Goal: Task Accomplishment & Management: Use online tool/utility

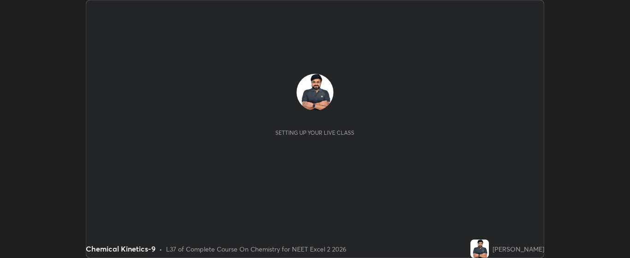
scroll to position [258, 630]
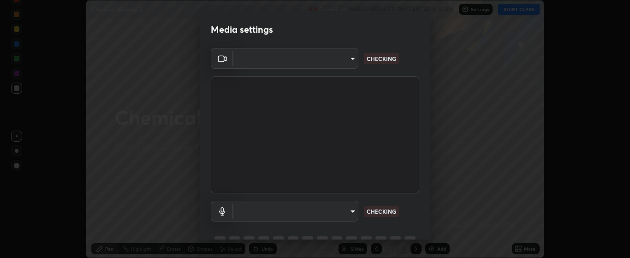
click at [341, 213] on body "Erase all Chemical Kinetics-9 Recording WAS SCHEDULED TO START AT 11:15 AM Sett…" at bounding box center [315, 129] width 630 height 258
type input "bdf1d9f3bca52f971e18e8a0044631de21cc90e990e9184687b770e2af72e9a3"
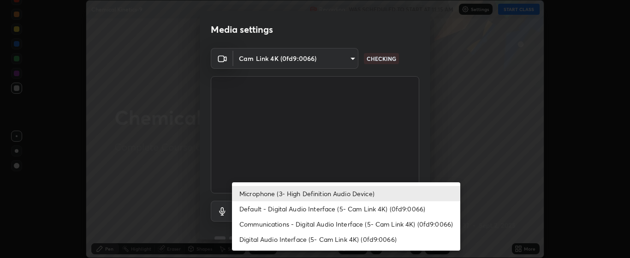
click at [348, 215] on li "Default - Digital Audio Interface (5- Cam Link 4K) (0fd9:0066)" at bounding box center [346, 208] width 228 height 15
type input "default"
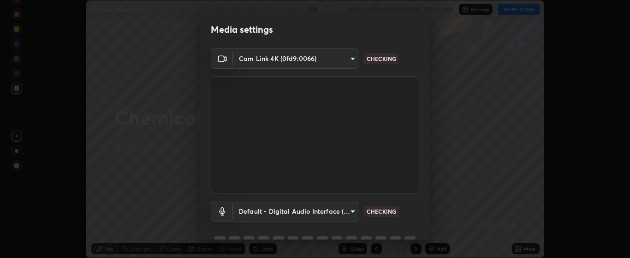
click at [350, 208] on body "Erase all Chemical Kinetics-9 Recording WAS SCHEDULED TO START AT 11:15 AM Sett…" at bounding box center [315, 129] width 630 height 258
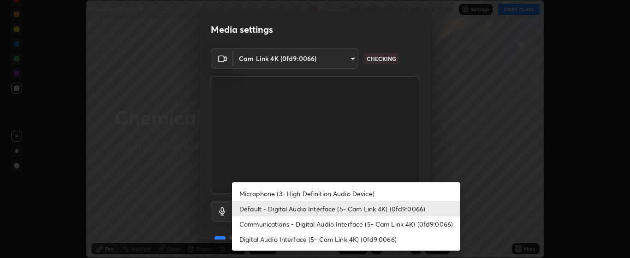
click at [379, 210] on li "Default - Digital Audio Interface (5- Cam Link 4K) (0fd9:0066)" at bounding box center [346, 208] width 228 height 15
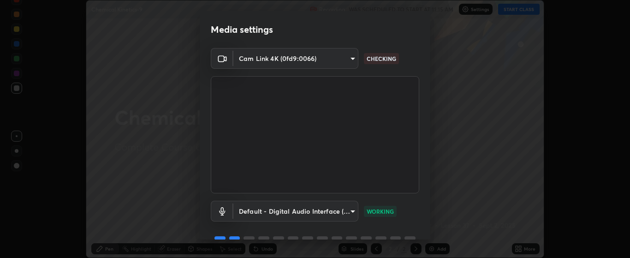
scroll to position [45, 0]
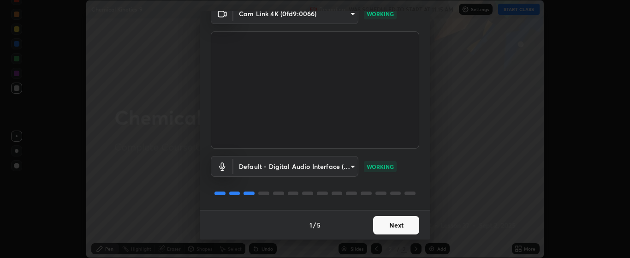
click at [392, 223] on button "Next" at bounding box center [396, 225] width 46 height 18
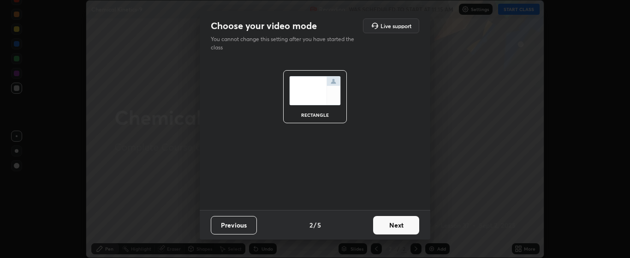
scroll to position [0, 0]
click at [392, 223] on button "Next" at bounding box center [396, 225] width 46 height 18
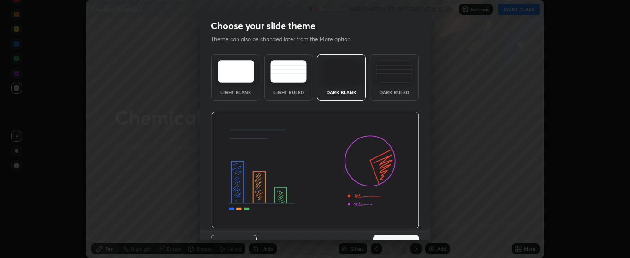
click at [395, 226] on img at bounding box center [315, 170] width 208 height 117
click at [397, 228] on img at bounding box center [315, 170] width 208 height 117
click at [400, 235] on button "Next" at bounding box center [396, 244] width 46 height 18
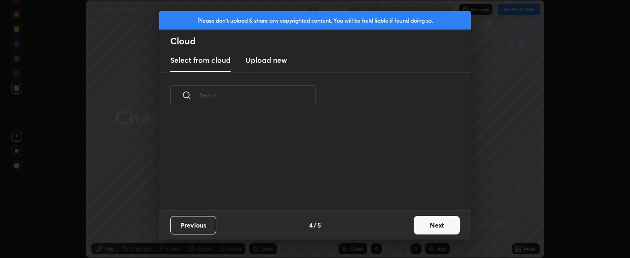
click at [404, 231] on div "Previous 4 / 5 Next" at bounding box center [315, 225] width 312 height 30
click at [432, 221] on button "Next" at bounding box center [437, 225] width 46 height 18
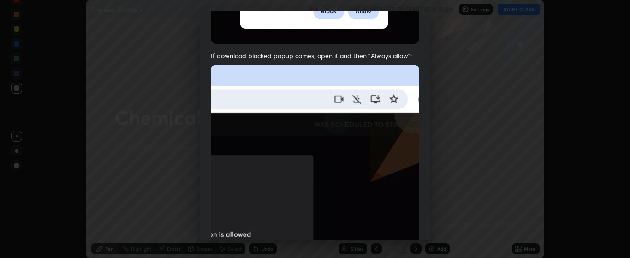
scroll to position [193, 0]
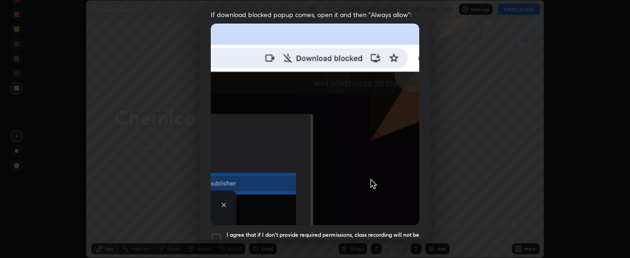
click at [220, 236] on div at bounding box center [216, 237] width 11 height 11
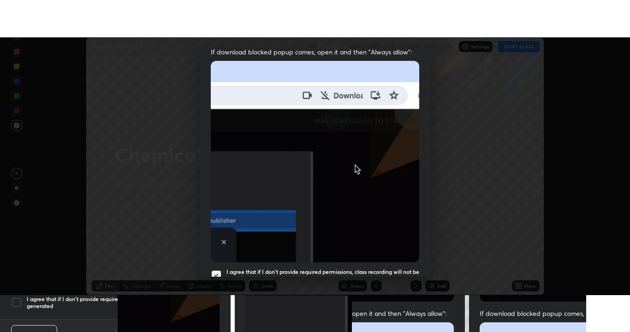
scroll to position [233, 0]
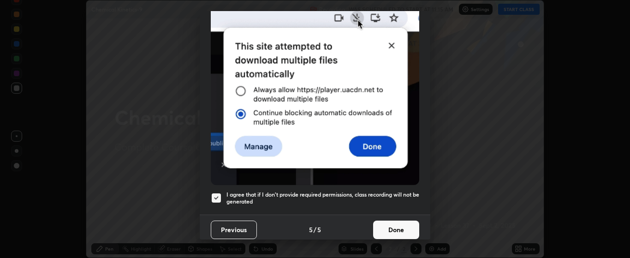
click at [409, 226] on button "Done" at bounding box center [396, 229] width 46 height 18
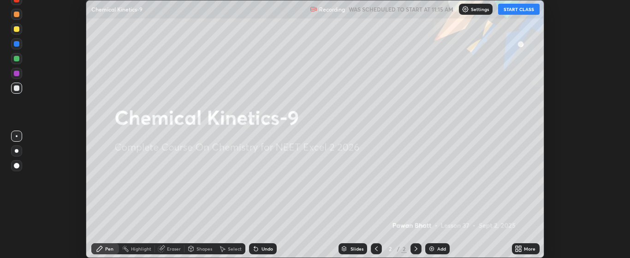
click at [521, 9] on button "START CLASS" at bounding box center [519, 9] width 42 height 11
click at [522, 248] on icon at bounding box center [518, 248] width 7 height 7
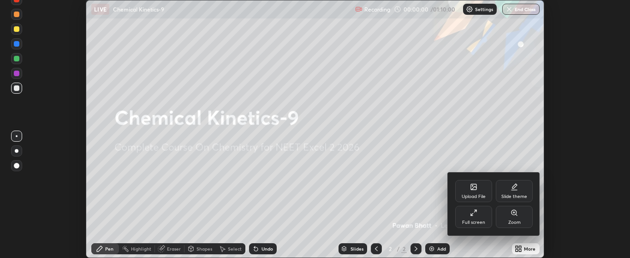
click at [461, 210] on div "Full screen" at bounding box center [473, 217] width 37 height 22
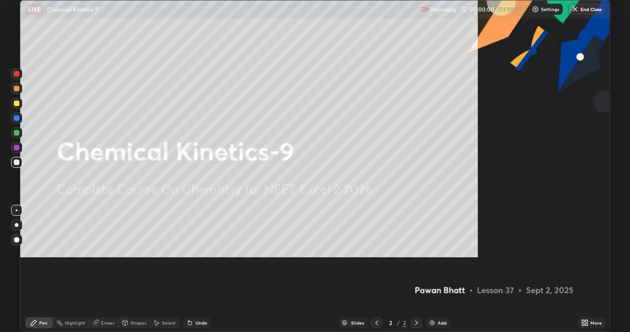
scroll to position [332, 630]
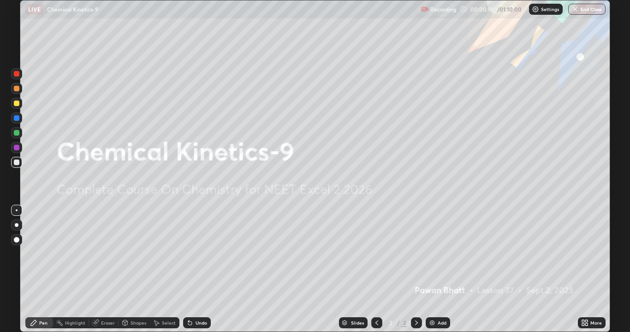
click at [438, 257] on div "Add" at bounding box center [442, 322] width 9 height 5
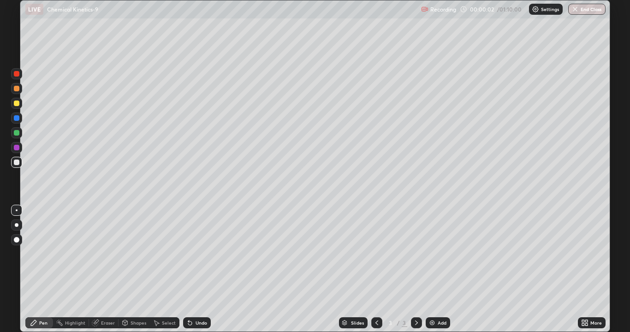
click at [16, 221] on div at bounding box center [16, 225] width 11 height 11
click at [15, 98] on div at bounding box center [16, 103] width 11 height 11
click at [436, 257] on div "Add" at bounding box center [438, 322] width 24 height 11
click at [434, 257] on div "Slides 4 / 4 Add" at bounding box center [394, 323] width 367 height 18
click at [436, 257] on div "Add" at bounding box center [438, 322] width 24 height 11
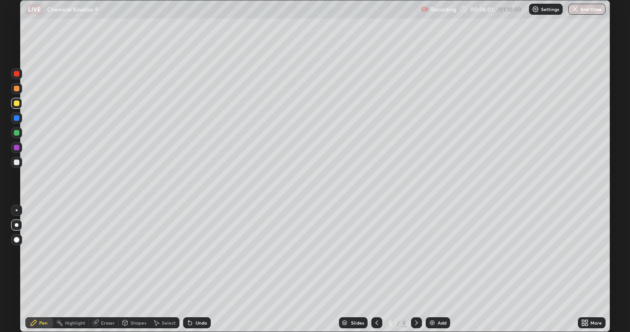
click at [439, 257] on div "Add" at bounding box center [442, 322] width 9 height 5
click at [433, 257] on img at bounding box center [431, 322] width 7 height 7
click at [16, 241] on div at bounding box center [17, 240] width 6 height 6
click at [17, 224] on div at bounding box center [17, 225] width 4 height 4
click at [433, 257] on img at bounding box center [431, 322] width 7 height 7
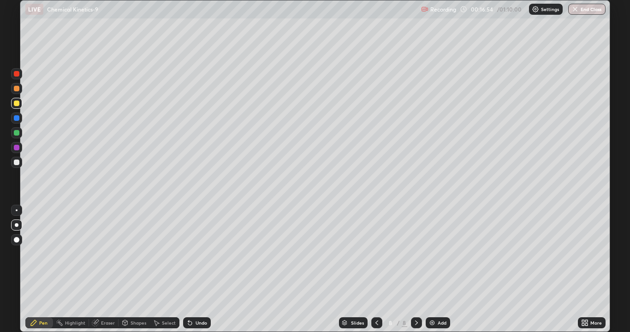
click at [376, 257] on icon at bounding box center [376, 322] width 7 height 7
click at [415, 257] on icon at bounding box center [416, 322] width 7 height 7
click at [435, 257] on div "Add" at bounding box center [438, 322] width 24 height 11
click at [16, 166] on div at bounding box center [16, 162] width 11 height 11
click at [18, 90] on div at bounding box center [17, 89] width 6 height 6
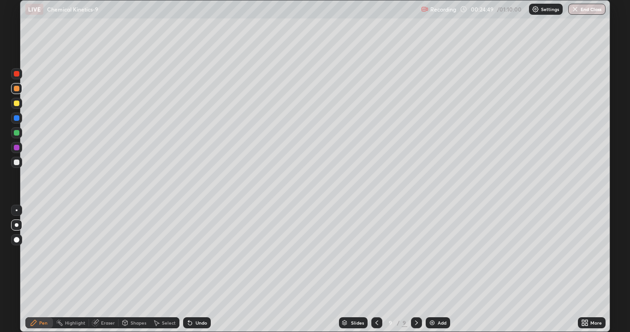
click at [17, 105] on div at bounding box center [17, 104] width 6 height 6
click at [16, 134] on div at bounding box center [17, 133] width 6 height 6
click at [18, 163] on div at bounding box center [17, 163] width 6 height 6
click at [611, 183] on div "Setting up your live class" at bounding box center [315, 166] width 630 height 332
click at [433, 257] on img at bounding box center [431, 322] width 7 height 7
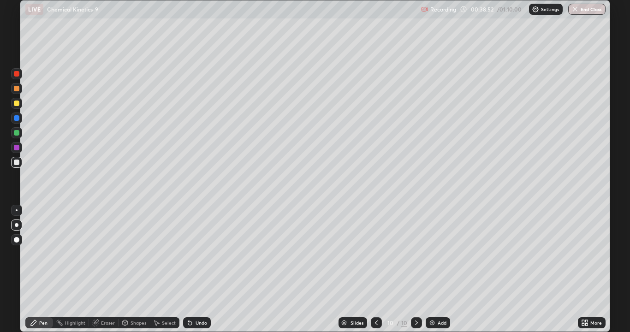
click at [350, 257] on div "Slides" at bounding box center [356, 322] width 13 height 5
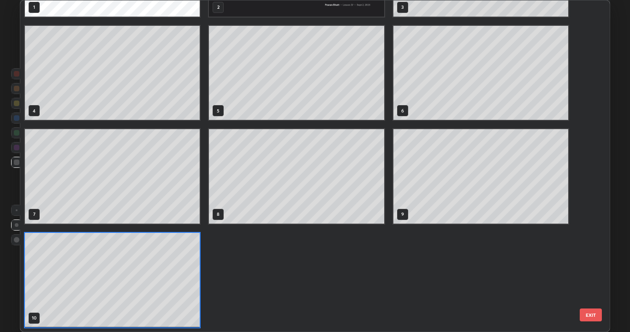
scroll to position [328, 585]
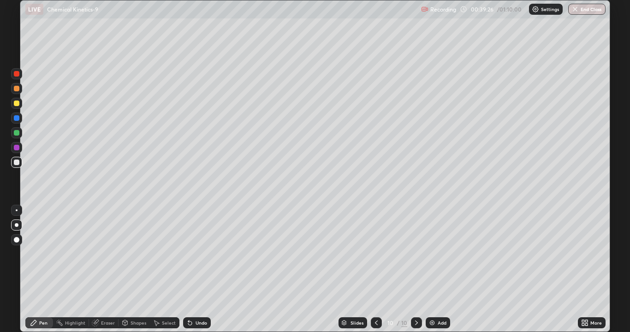
click at [434, 257] on img at bounding box center [431, 322] width 7 height 7
click at [18, 104] on div at bounding box center [17, 104] width 6 height 6
click at [190, 257] on icon at bounding box center [189, 322] width 7 height 7
click at [195, 257] on div "Undo" at bounding box center [197, 322] width 28 height 11
click at [188, 257] on icon at bounding box center [190, 323] width 4 height 4
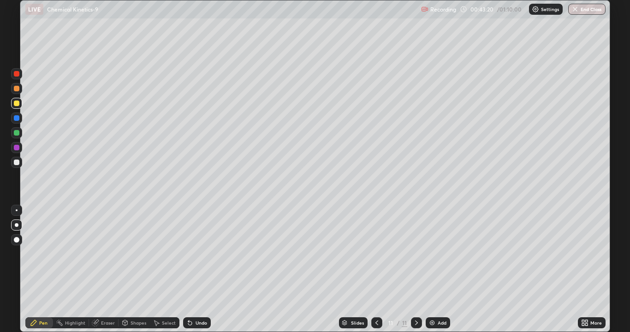
click at [193, 257] on div "Undo" at bounding box center [197, 322] width 28 height 11
click at [434, 257] on img at bounding box center [431, 322] width 7 height 7
click at [373, 257] on icon at bounding box center [376, 322] width 7 height 7
click at [413, 257] on icon at bounding box center [416, 322] width 7 height 7
click at [198, 257] on div "Undo" at bounding box center [202, 322] width 12 height 5
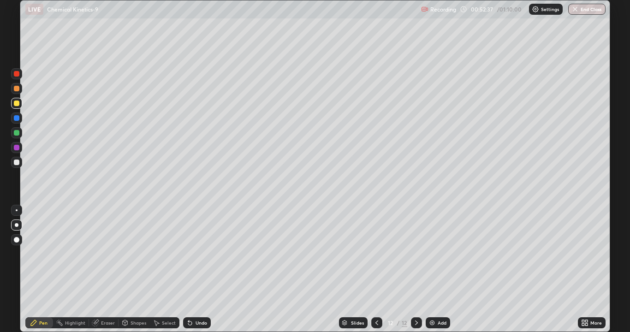
click at [438, 257] on div "Add" at bounding box center [442, 322] width 9 height 5
click at [16, 162] on div at bounding box center [17, 163] width 6 height 6
click at [11, 101] on div at bounding box center [16, 103] width 11 height 11
click at [438, 257] on div "Add" at bounding box center [442, 322] width 9 height 5
click at [15, 161] on div at bounding box center [17, 163] width 6 height 6
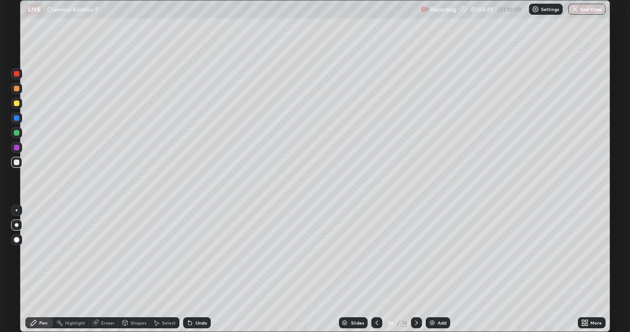
click at [14, 102] on div at bounding box center [17, 104] width 6 height 6
click at [435, 257] on div "Add" at bounding box center [438, 322] width 24 height 11
click at [376, 257] on icon at bounding box center [376, 322] width 3 height 5
click at [582, 12] on button "End Class" at bounding box center [587, 9] width 36 height 11
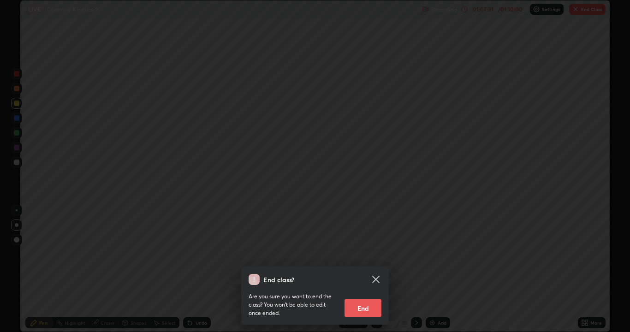
click at [356, 257] on button "End" at bounding box center [362, 308] width 37 height 18
click at [356, 257] on div "End class? Are you sure you want to end the class? You won’t be able to edit on…" at bounding box center [315, 166] width 630 height 332
click at [359, 257] on div at bounding box center [315, 166] width 630 height 332
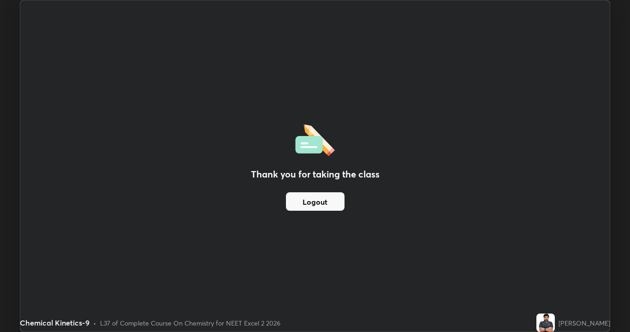
click at [329, 205] on button "Logout" at bounding box center [315, 201] width 59 height 18
